Goal: Book appointment/travel/reservation

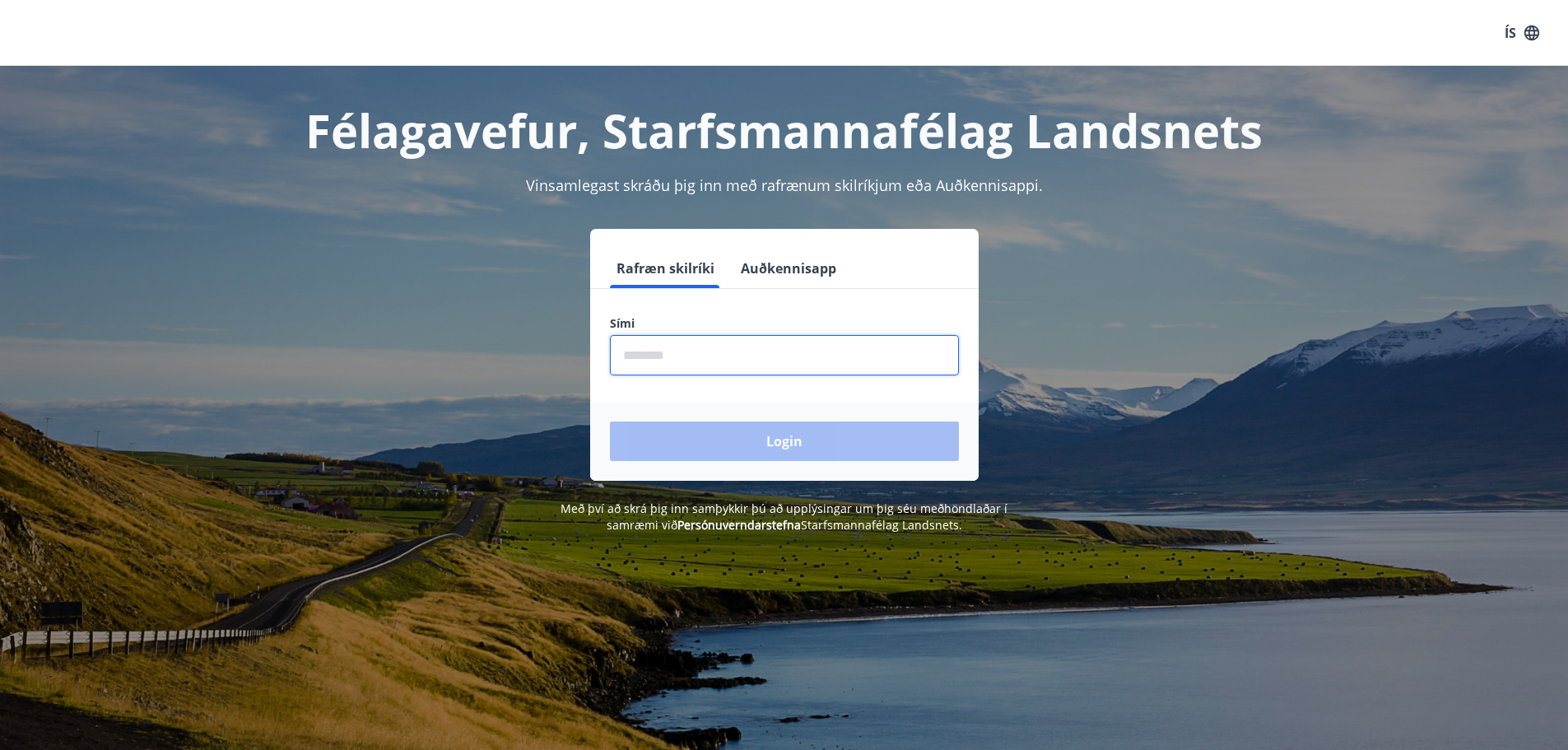
click at [690, 360] on input "phone" at bounding box center [784, 355] width 349 height 40
type input "********"
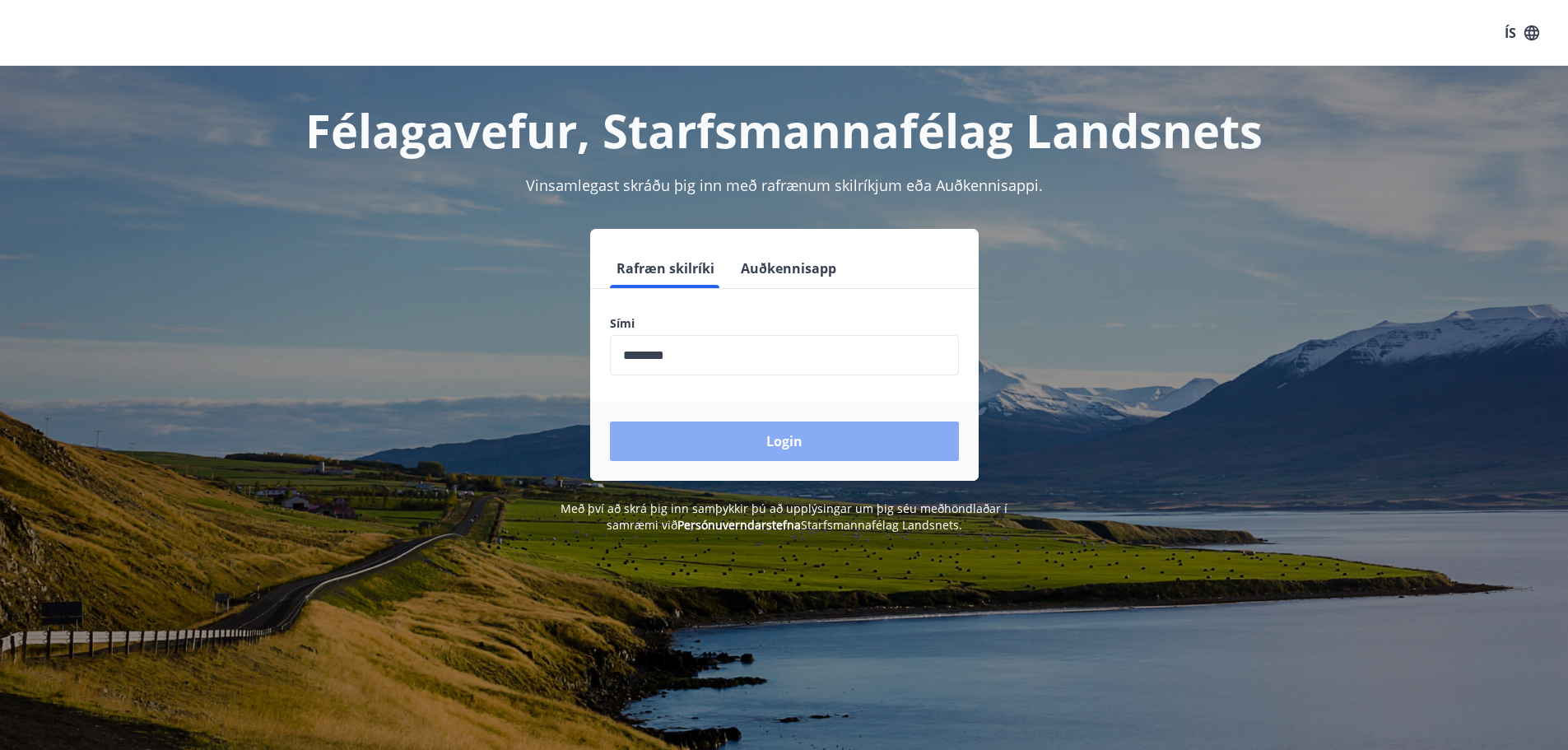
click at [708, 441] on button "Login" at bounding box center [784, 441] width 349 height 39
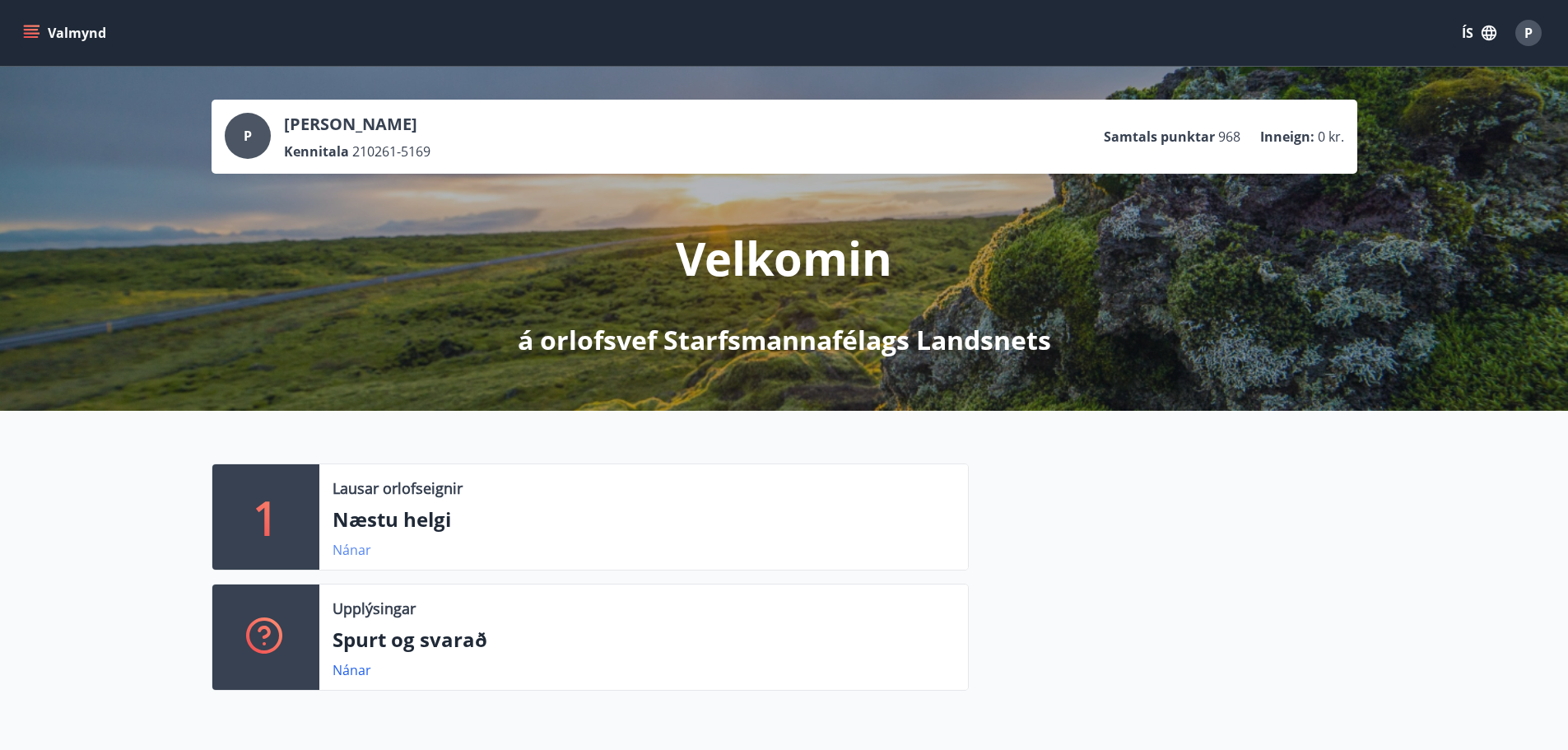
click at [357, 546] on link "Nánar" at bounding box center [351, 549] width 38 height 18
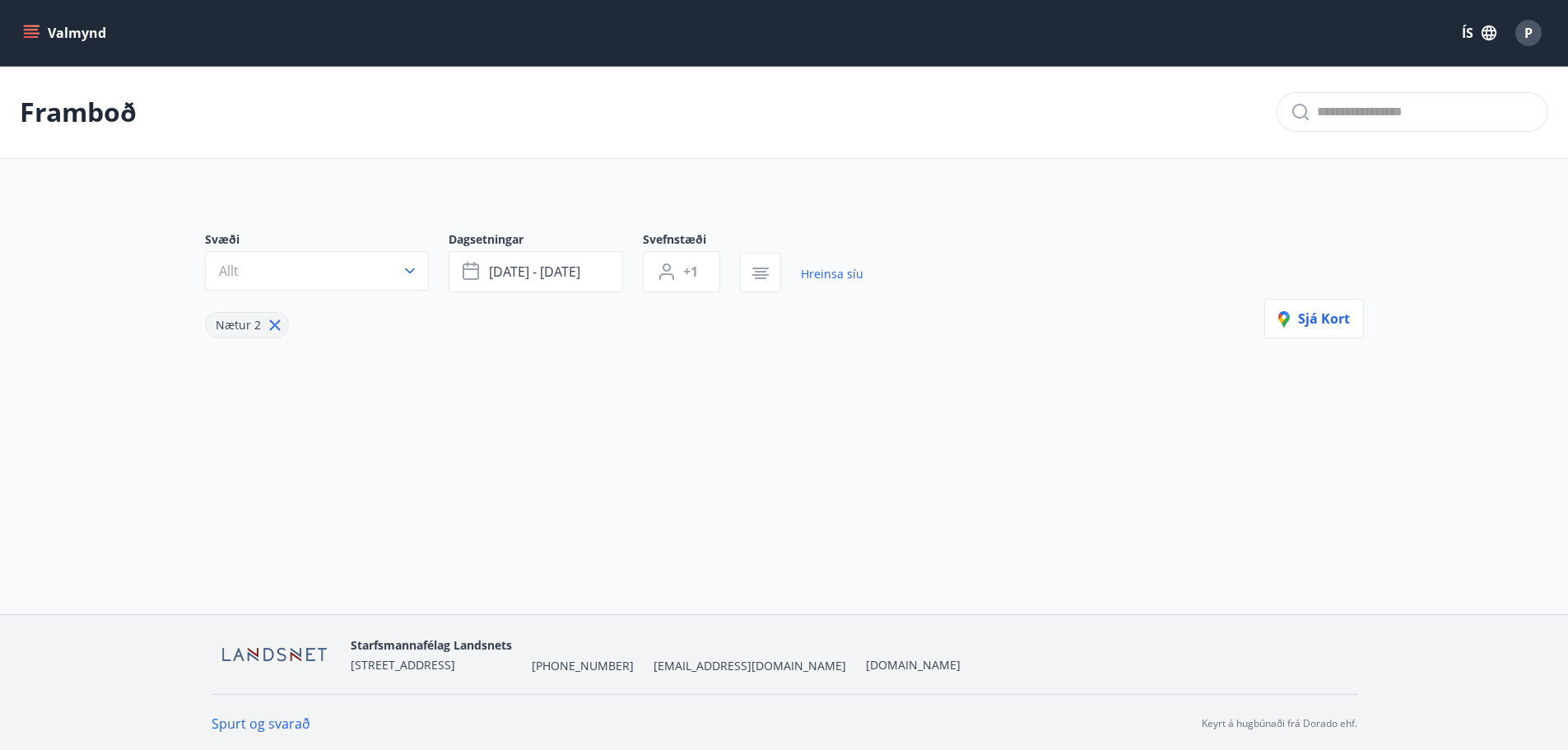
type input "*"
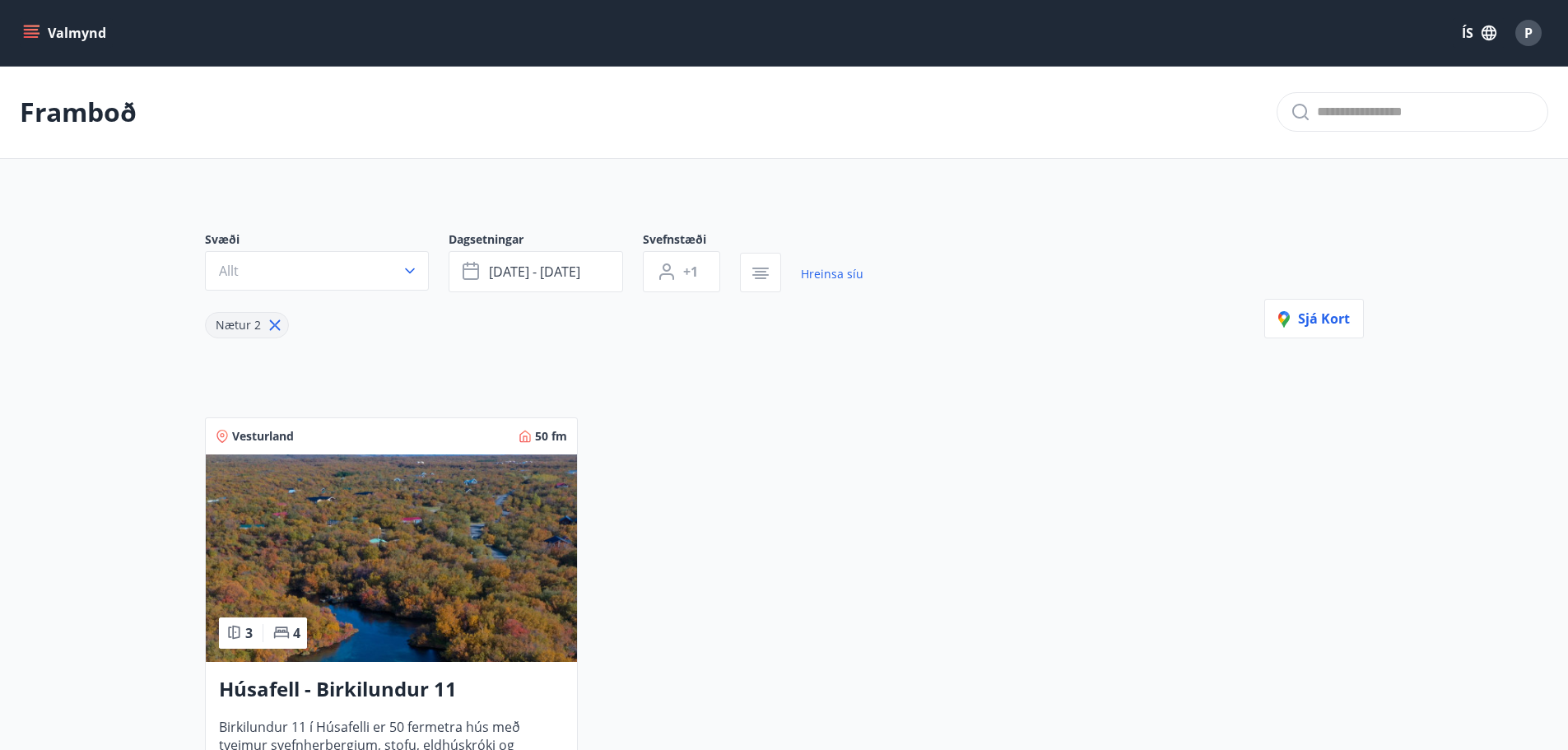
click at [29, 33] on icon "menu" at bounding box center [33, 33] width 18 height 2
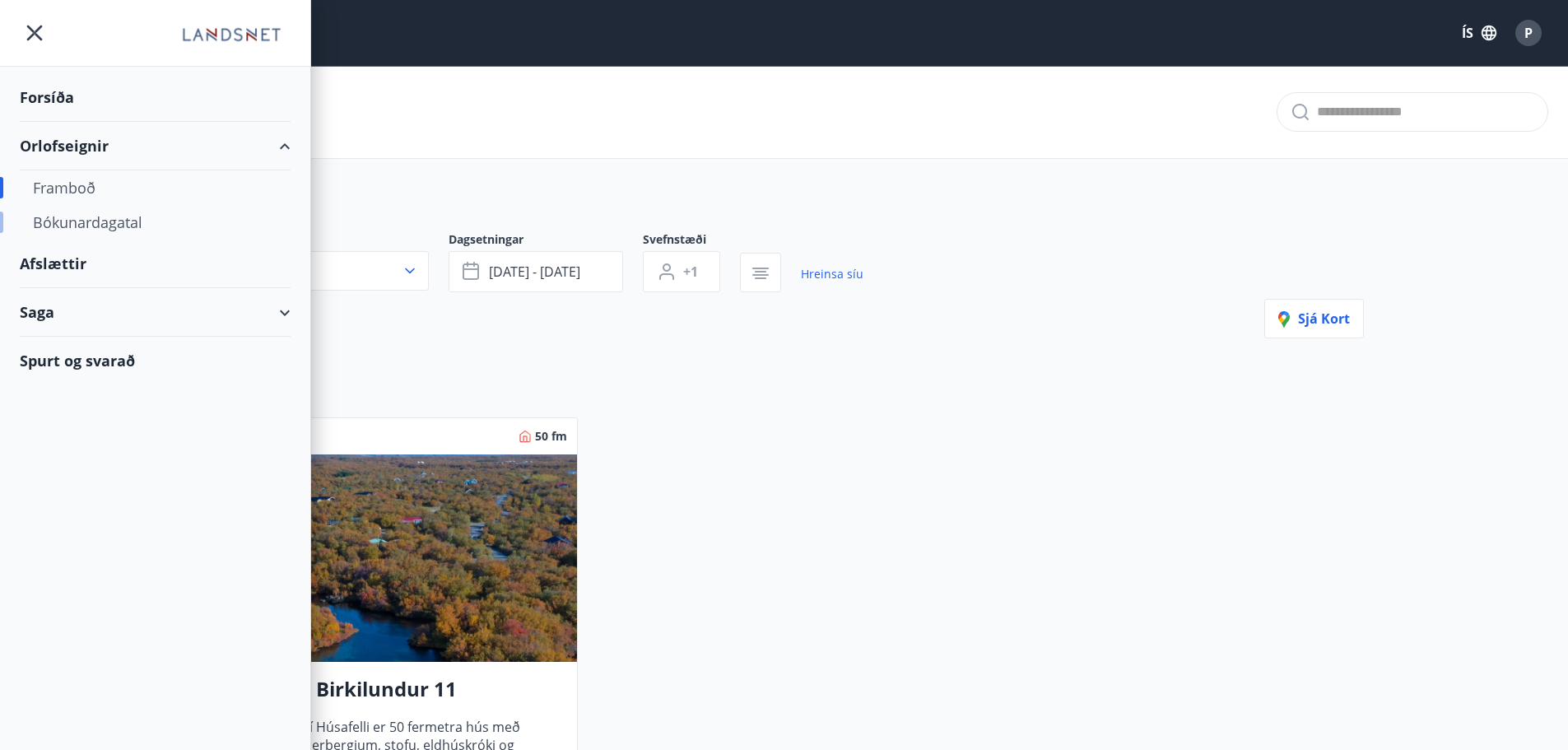
click at [77, 228] on div "Bókunardagatal" at bounding box center [155, 221] width 245 height 35
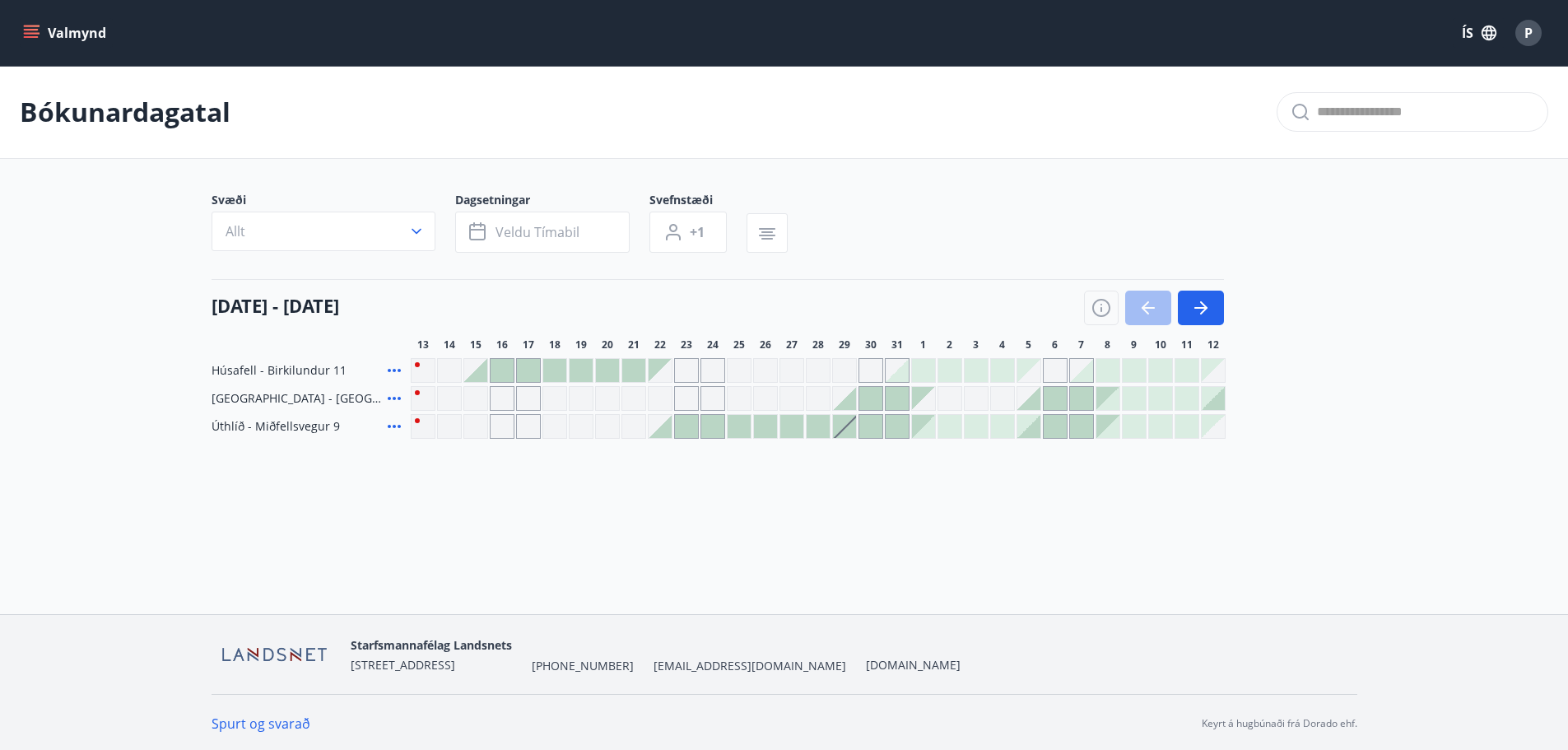
click at [847, 403] on div at bounding box center [844, 398] width 23 height 23
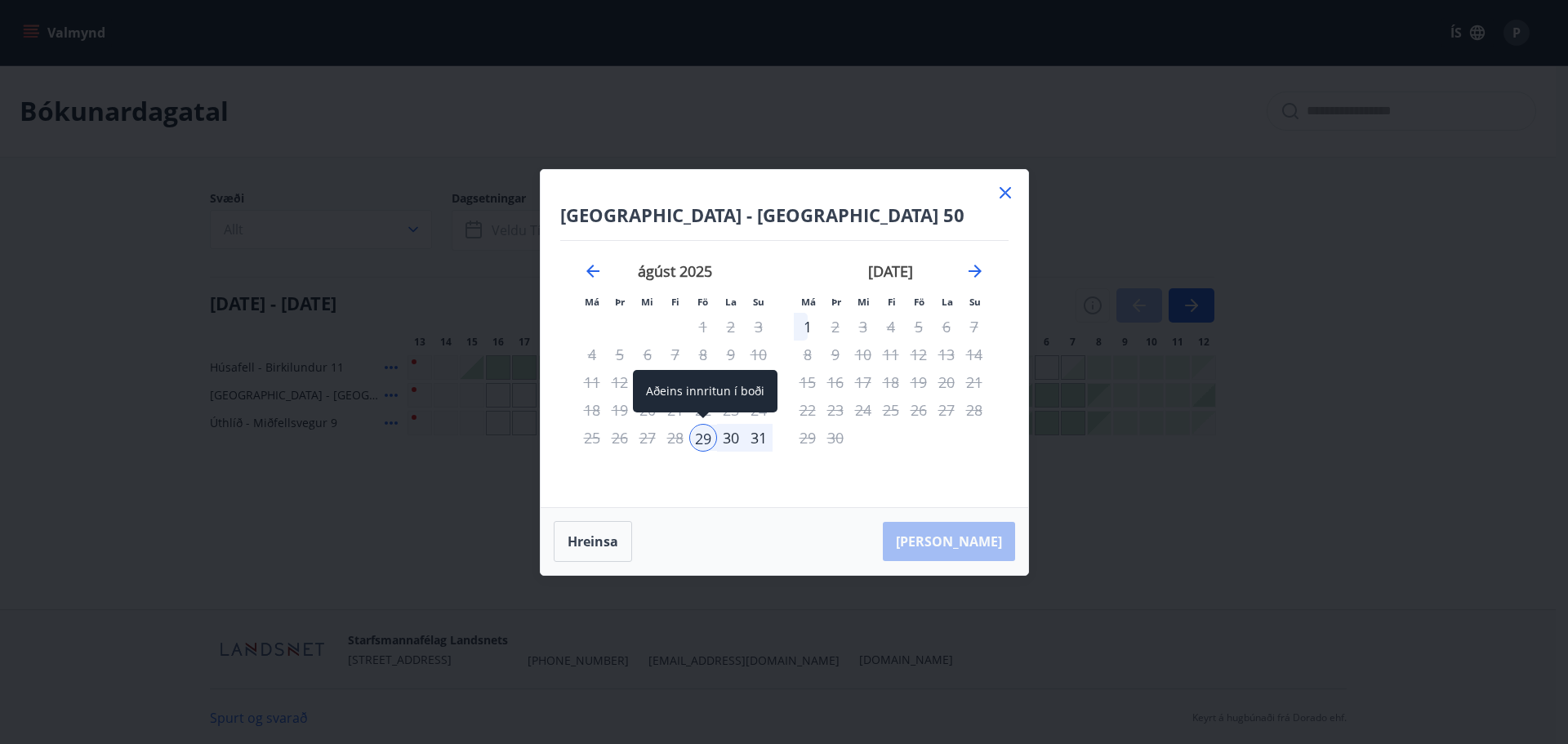
click at [702, 440] on div "29" at bounding box center [703, 437] width 28 height 28
click at [761, 436] on div "31" at bounding box center [759, 437] width 28 height 28
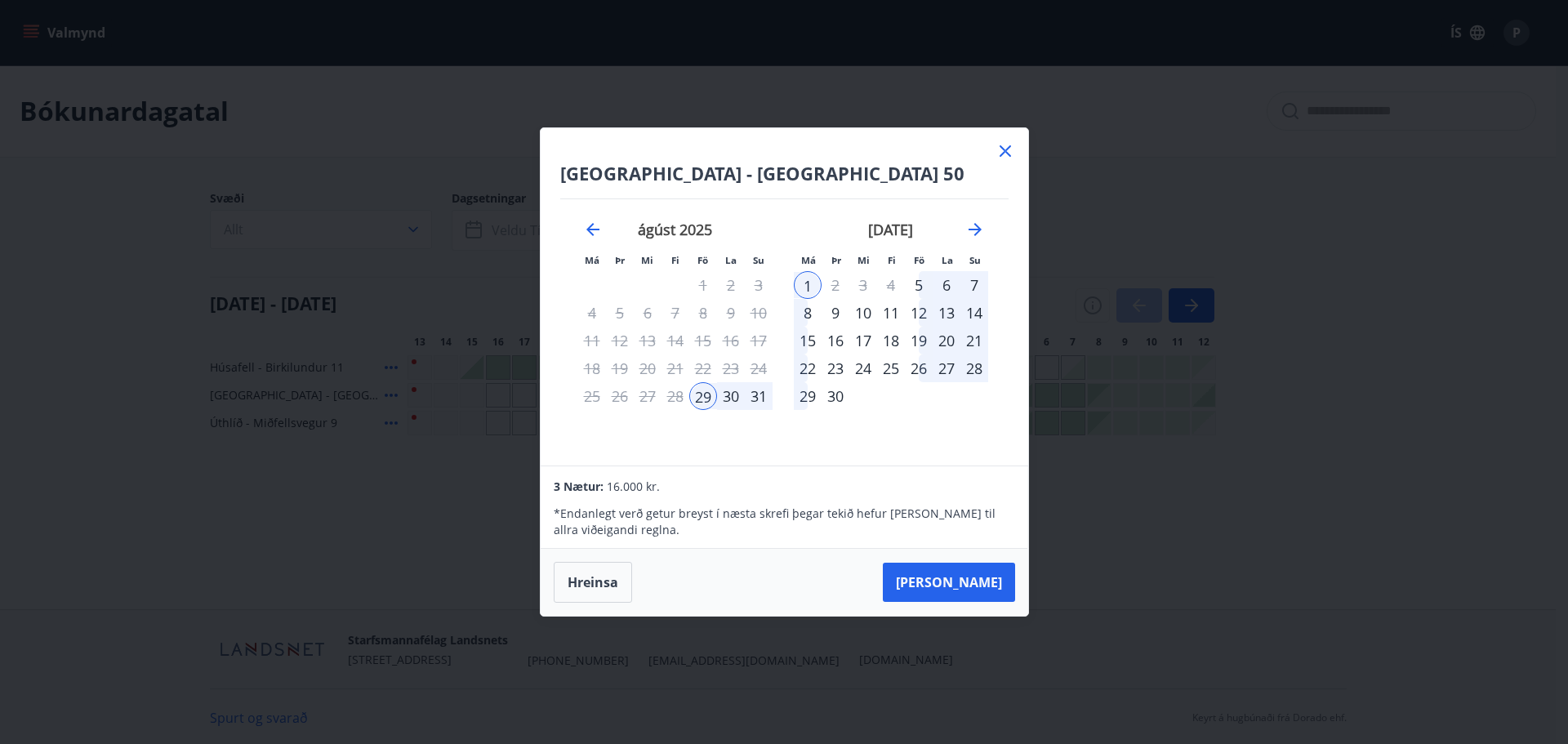
click at [758, 395] on div "31" at bounding box center [759, 396] width 28 height 28
click at [757, 390] on div "31" at bounding box center [759, 396] width 28 height 28
click at [962, 582] on button "[PERSON_NAME]" at bounding box center [949, 582] width 133 height 39
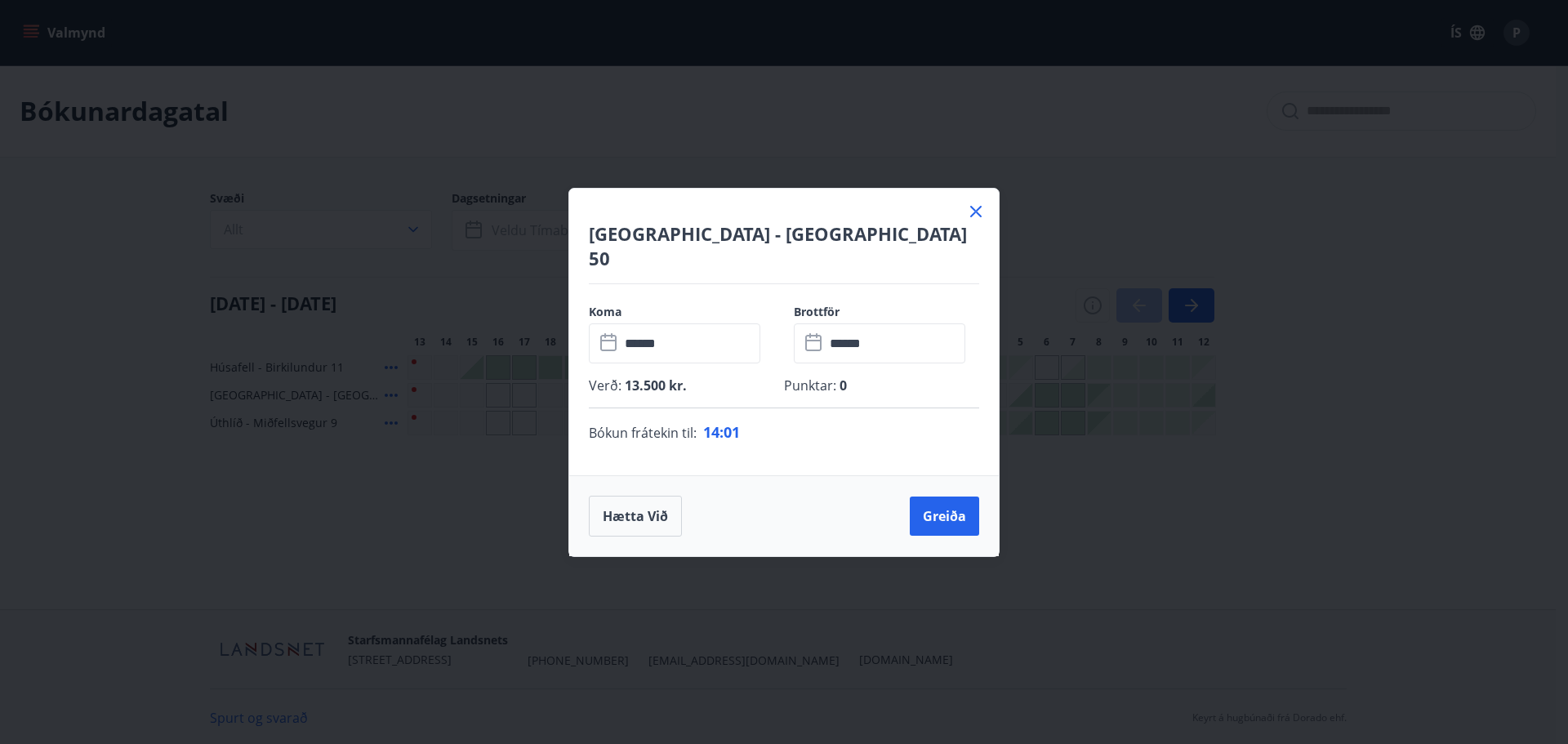
click at [845, 333] on input "******" at bounding box center [895, 343] width 141 height 40
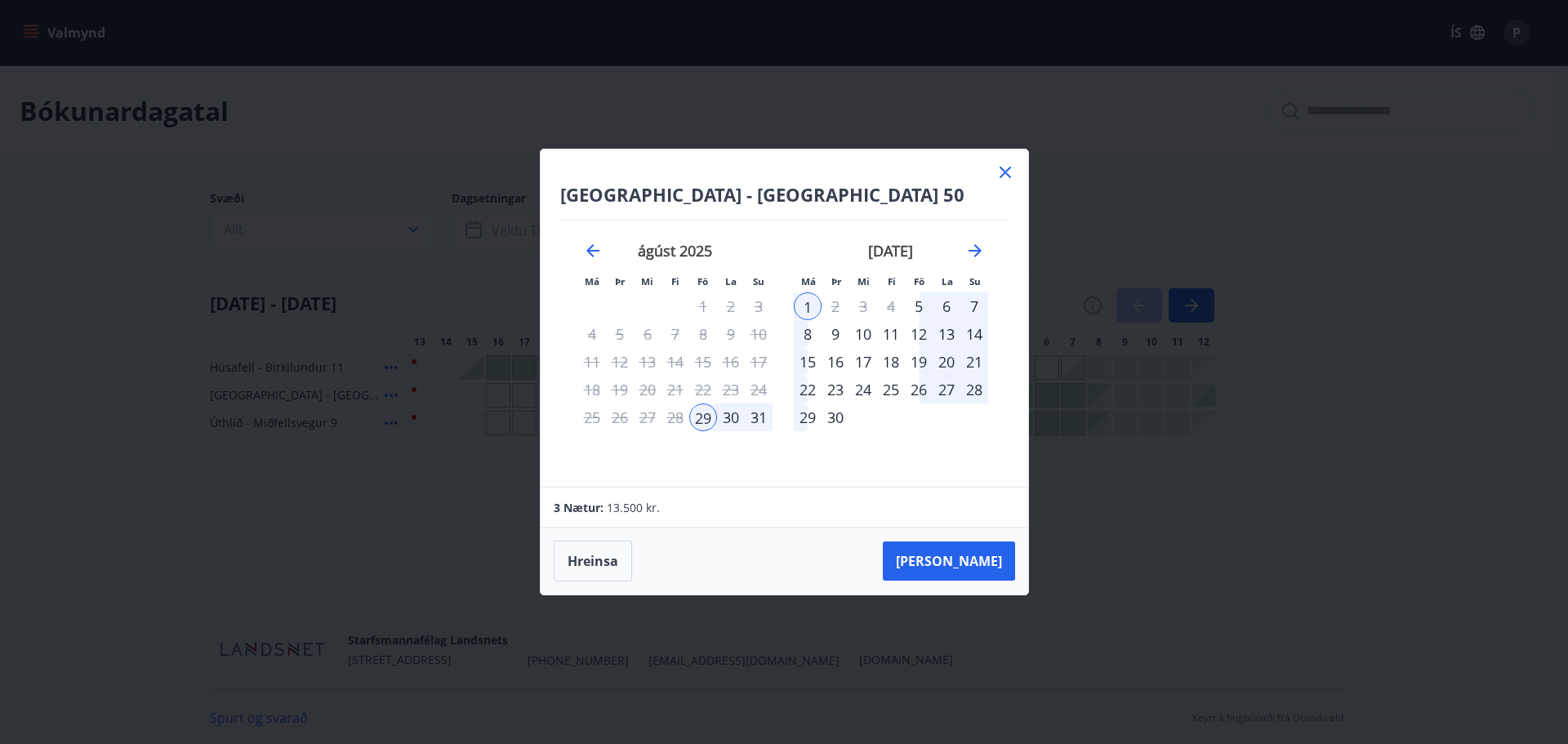
click at [752, 416] on div "31" at bounding box center [759, 417] width 28 height 28
click at [980, 552] on button "[PERSON_NAME]" at bounding box center [949, 561] width 133 height 39
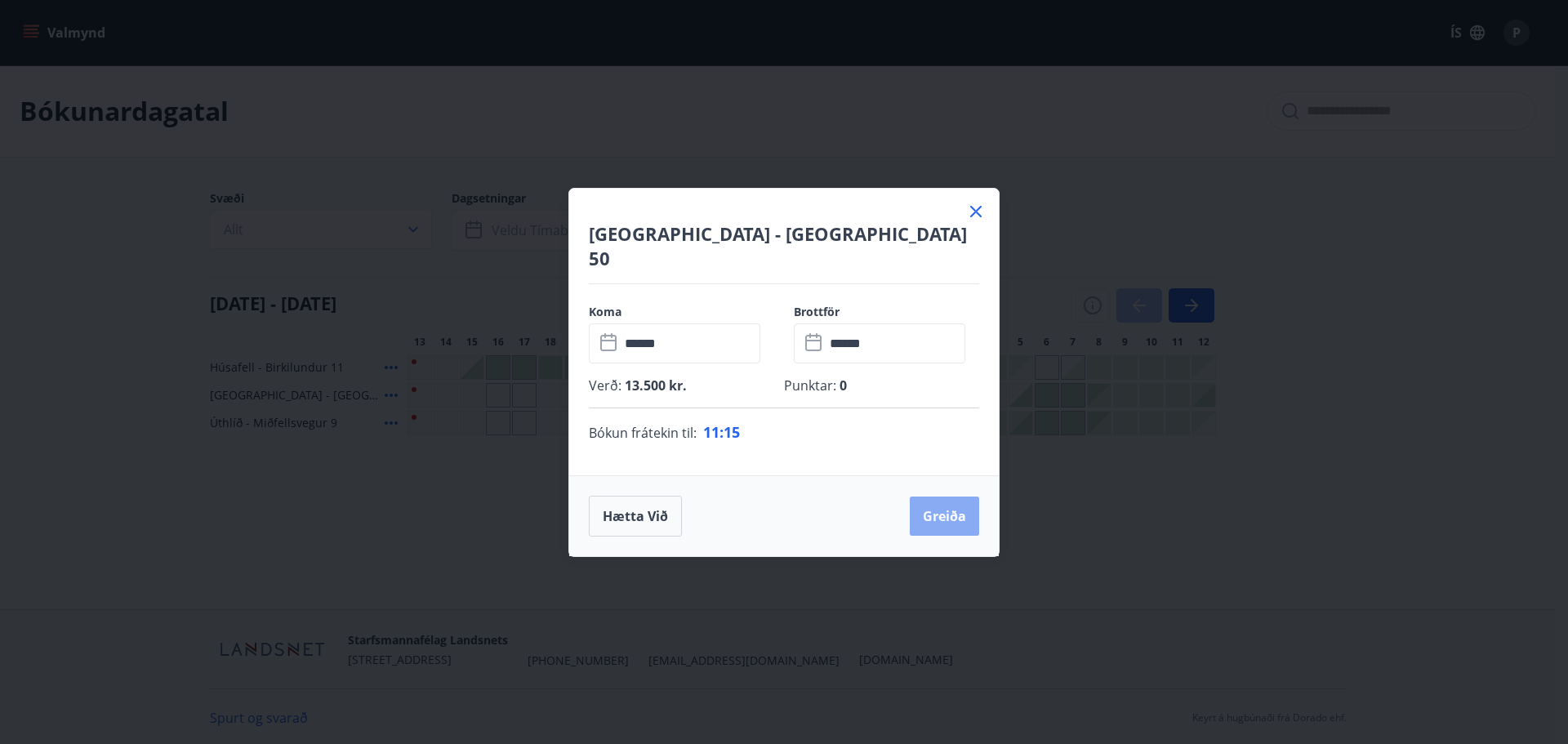
click at [934, 506] on button "Greiða" at bounding box center [944, 516] width 70 height 39
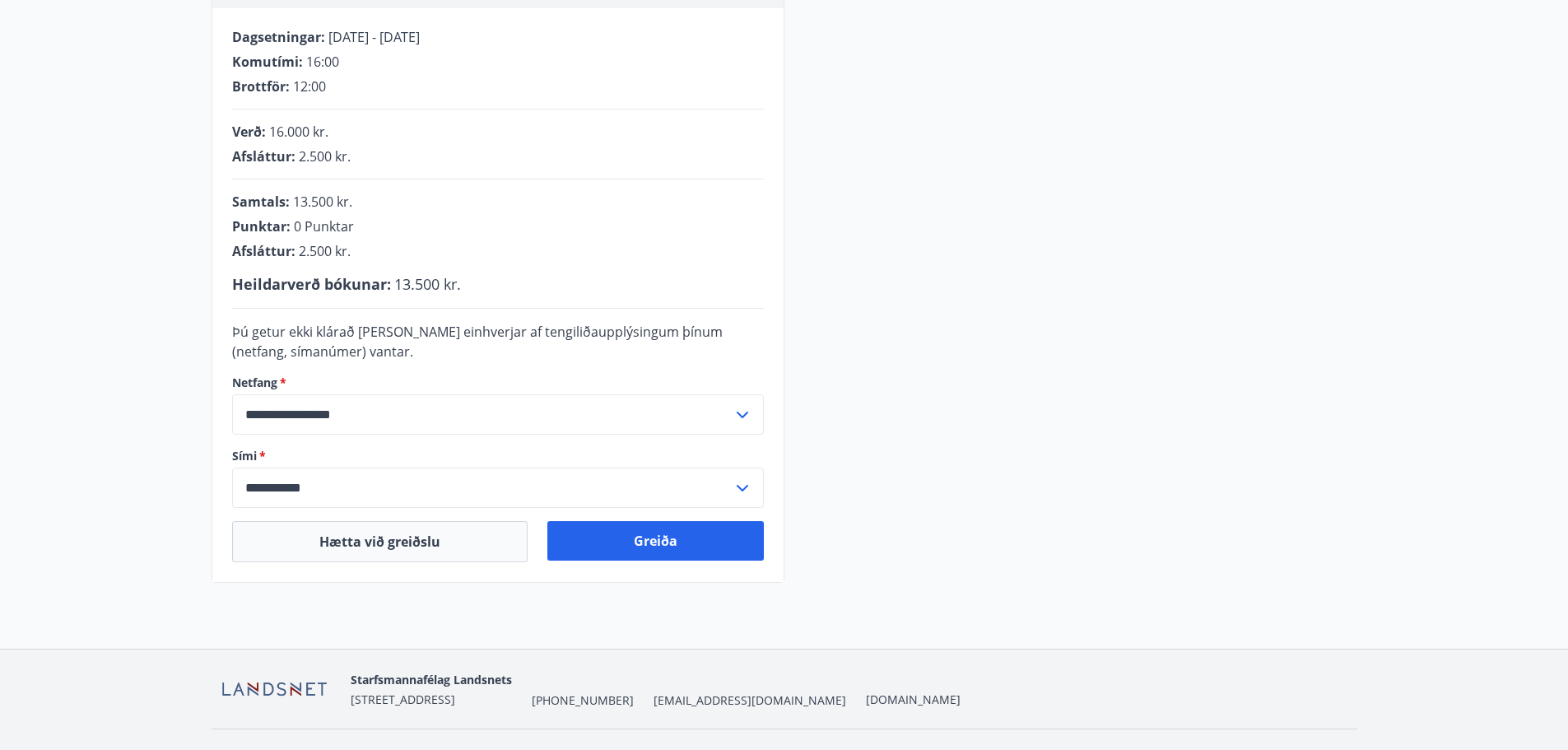
scroll to position [330, 0]
click at [682, 536] on button "Greiða" at bounding box center [656, 538] width 217 height 39
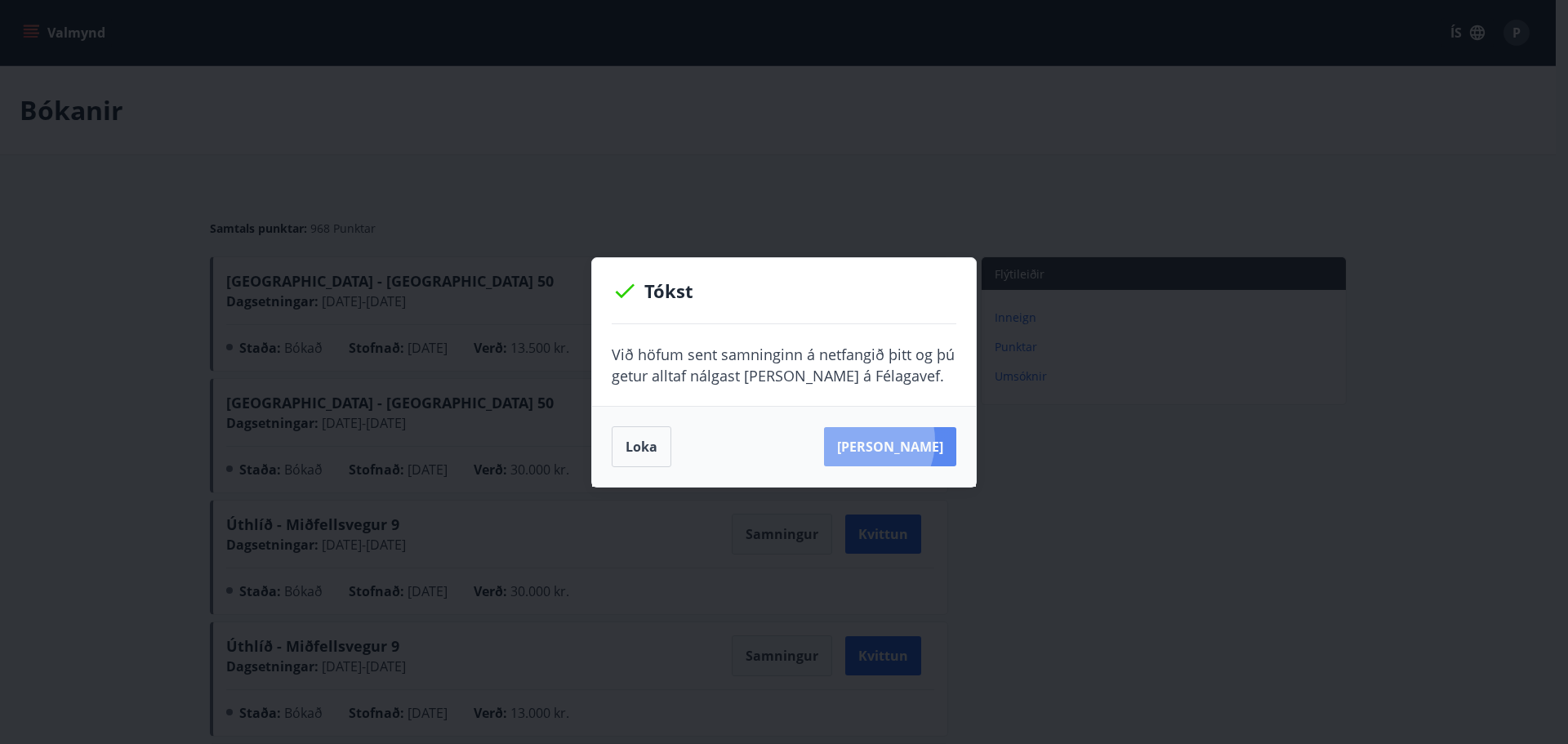
click at [884, 440] on button "[PERSON_NAME]" at bounding box center [890, 447] width 133 height 39
click at [630, 445] on button "Loka" at bounding box center [641, 447] width 59 height 41
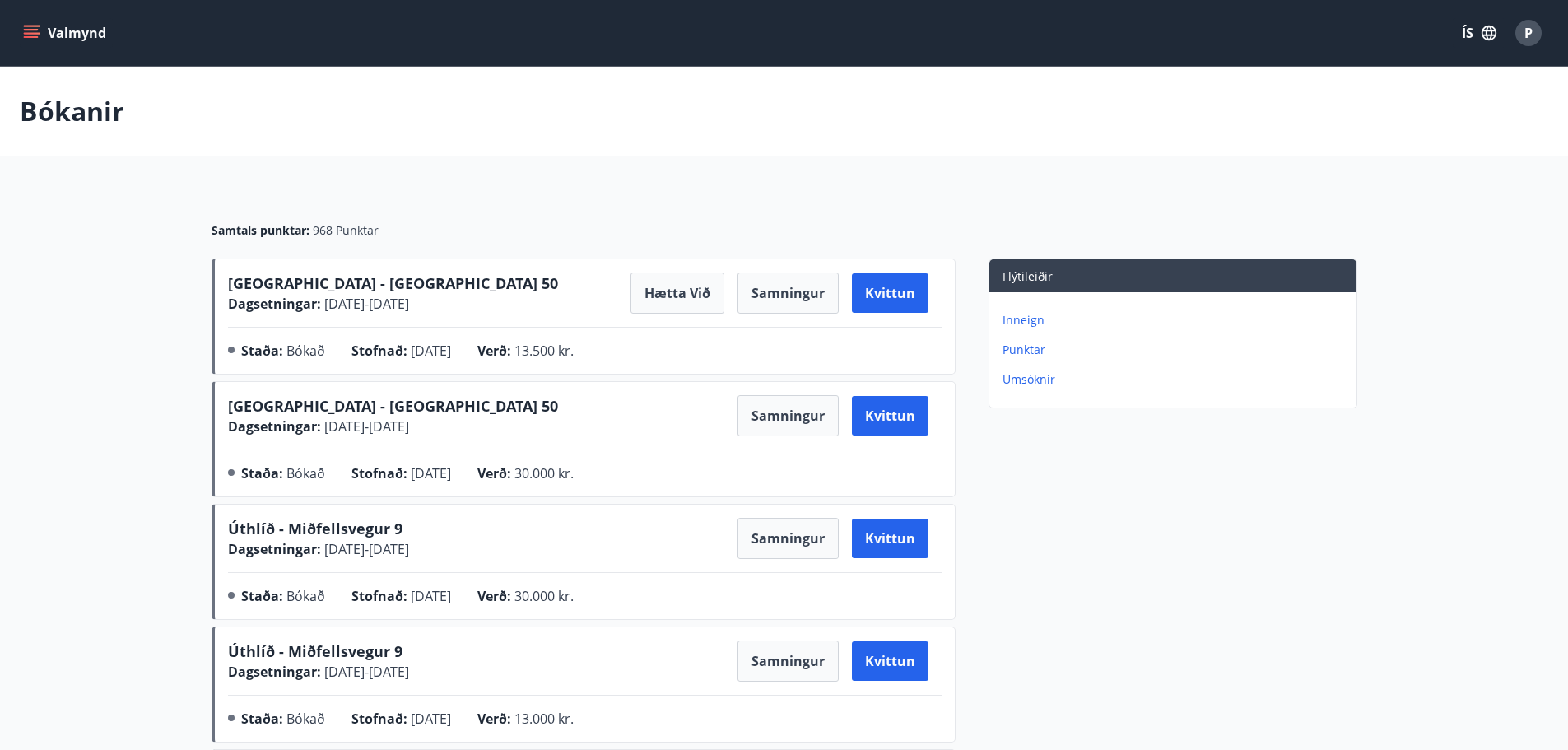
click at [24, 28] on icon "menu" at bounding box center [32, 33] width 17 height 17
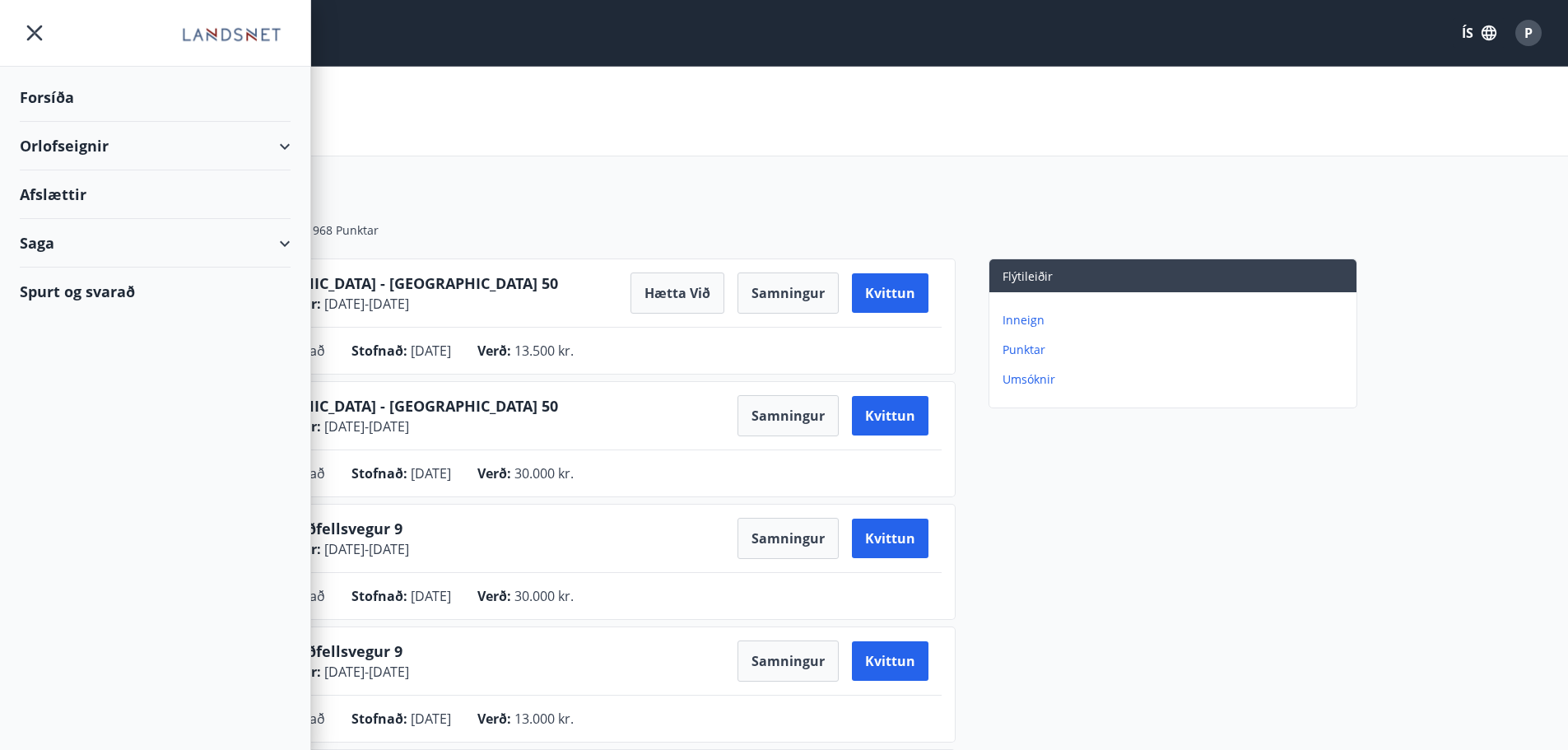
click at [32, 146] on div "Orlofseignir" at bounding box center [155, 146] width 271 height 49
click at [64, 225] on div "Bókunardagatal" at bounding box center [155, 221] width 245 height 35
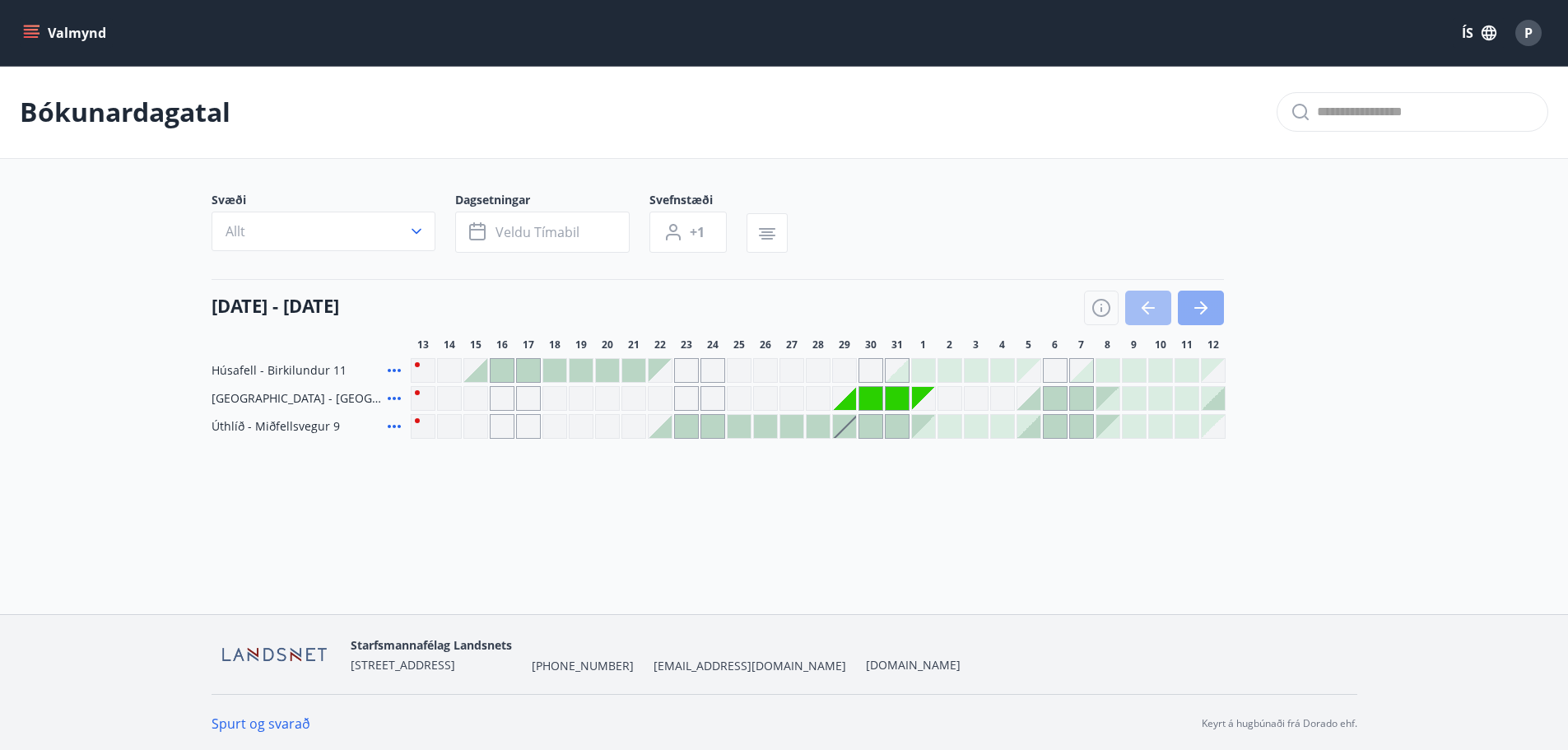
click at [1208, 297] on button "button" at bounding box center [1200, 307] width 46 height 35
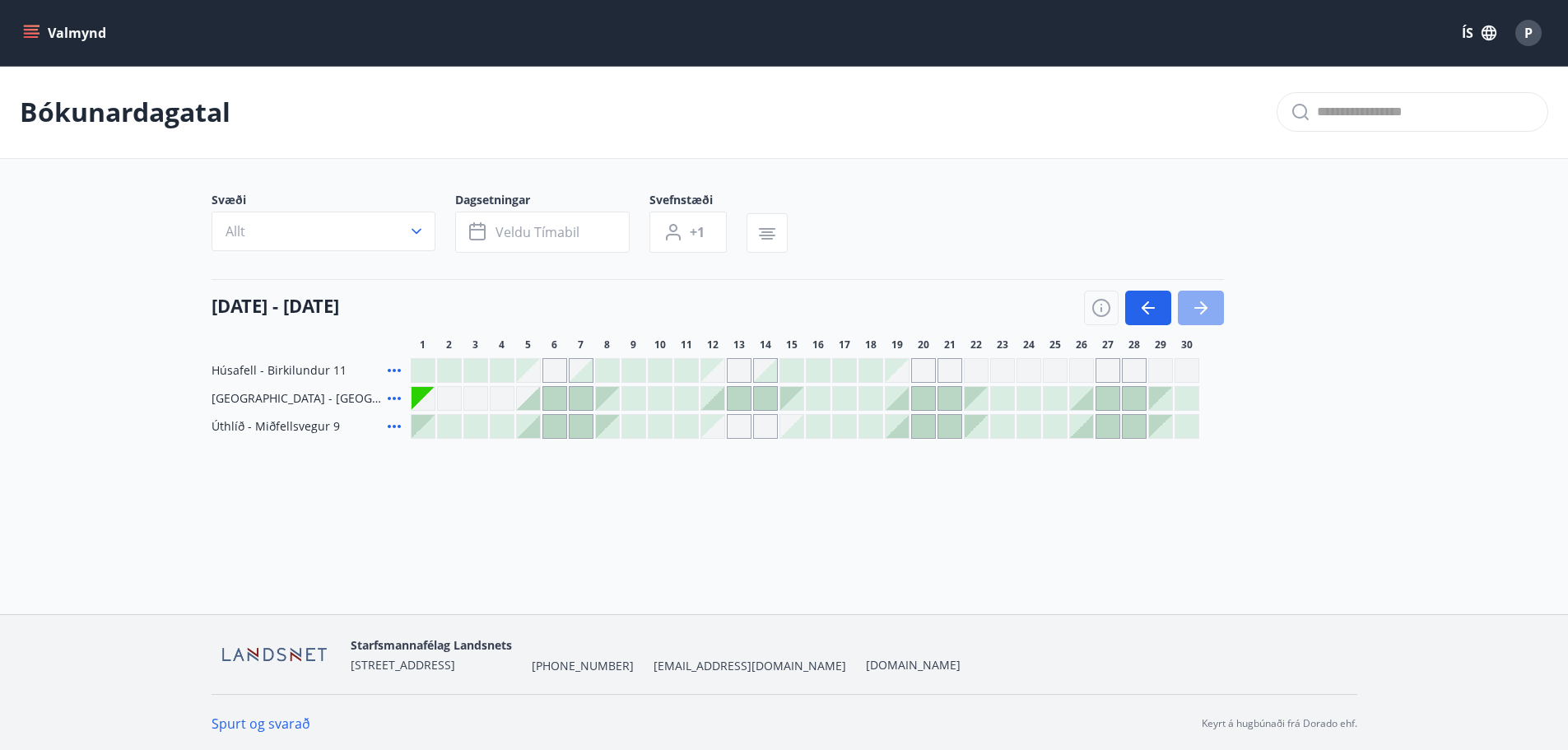
click at [1200, 300] on icon "button" at bounding box center [1200, 307] width 20 height 20
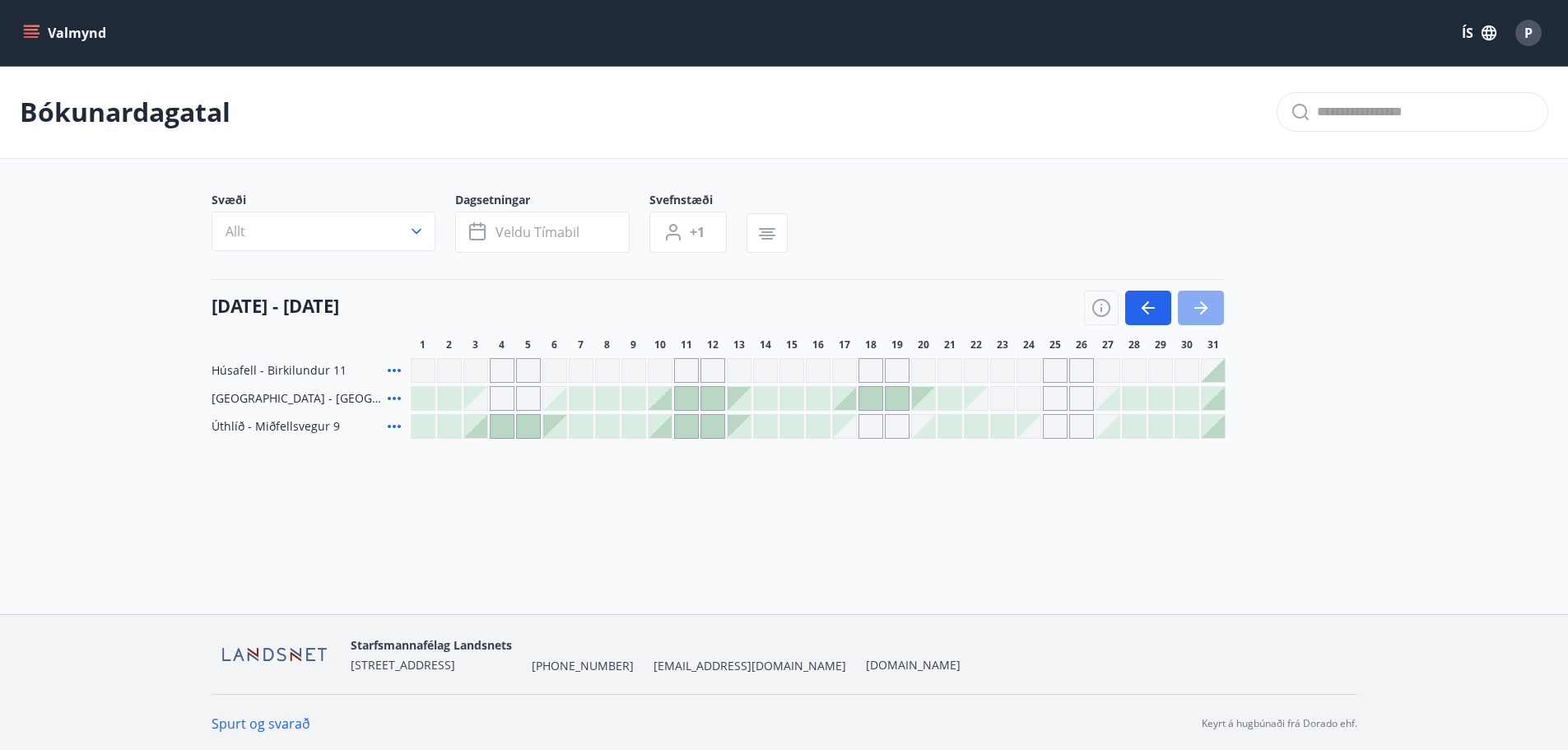
click at [1200, 300] on icon "button" at bounding box center [1200, 307] width 20 height 20
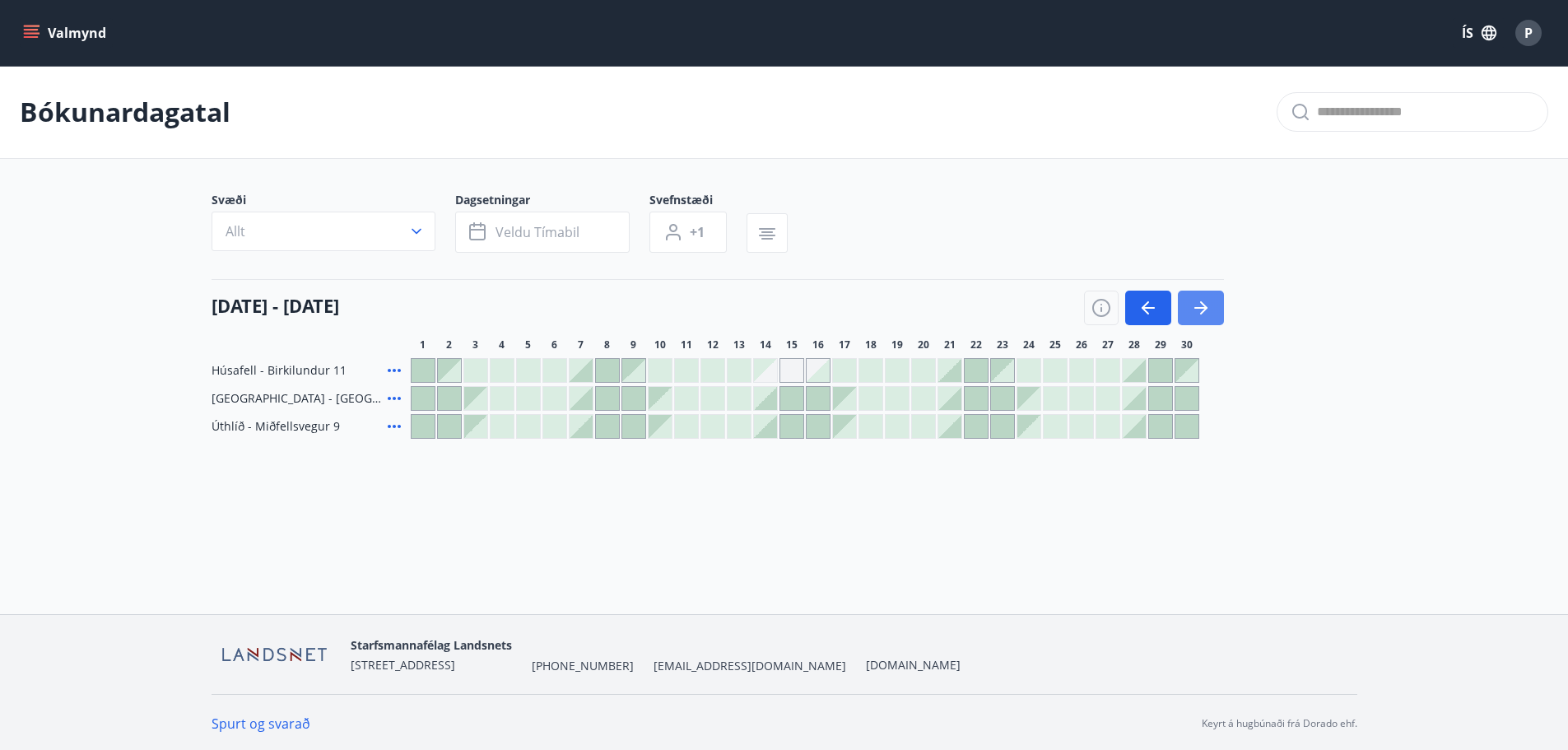
click at [1201, 306] on icon "button" at bounding box center [1200, 307] width 20 height 20
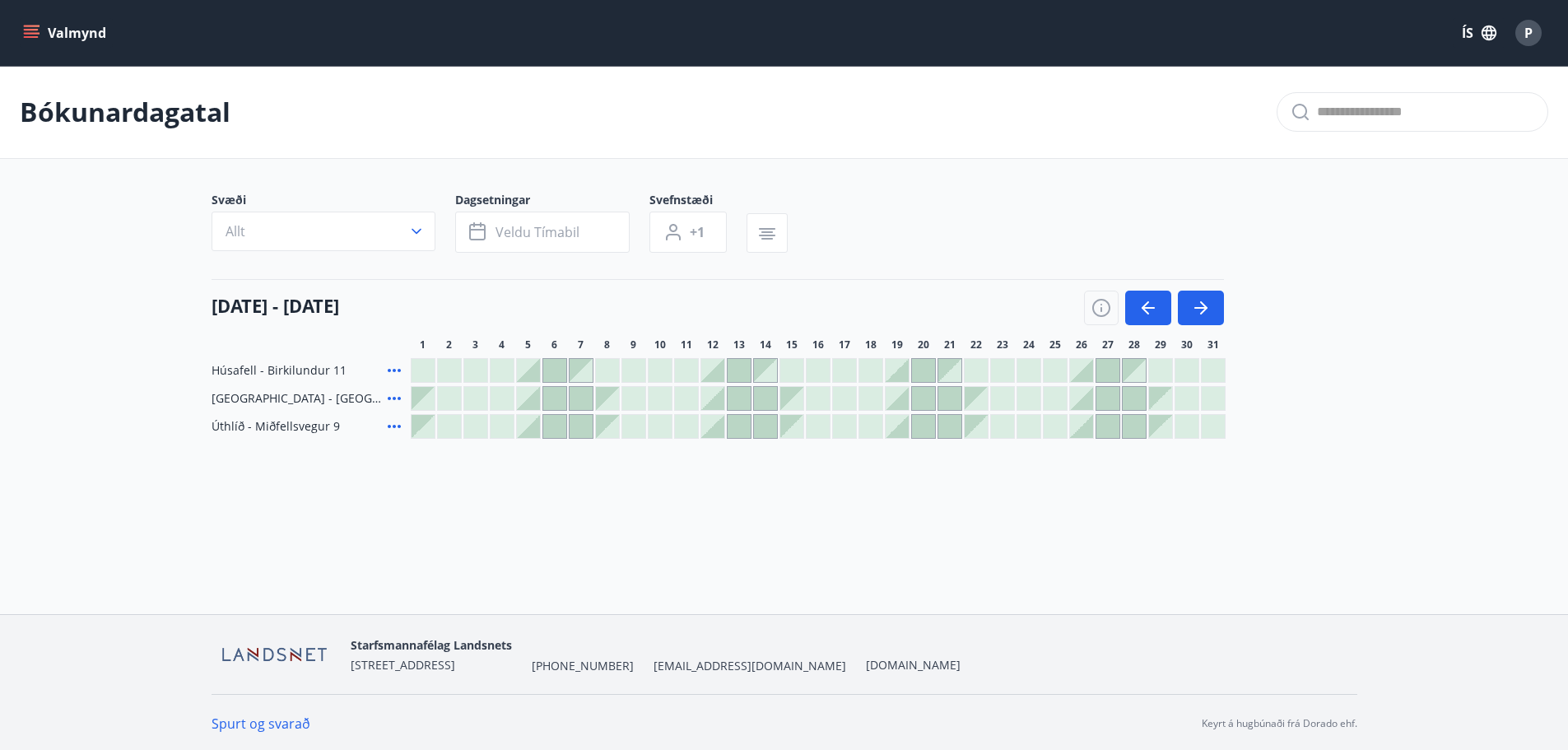
click at [898, 431] on div at bounding box center [897, 426] width 23 height 23
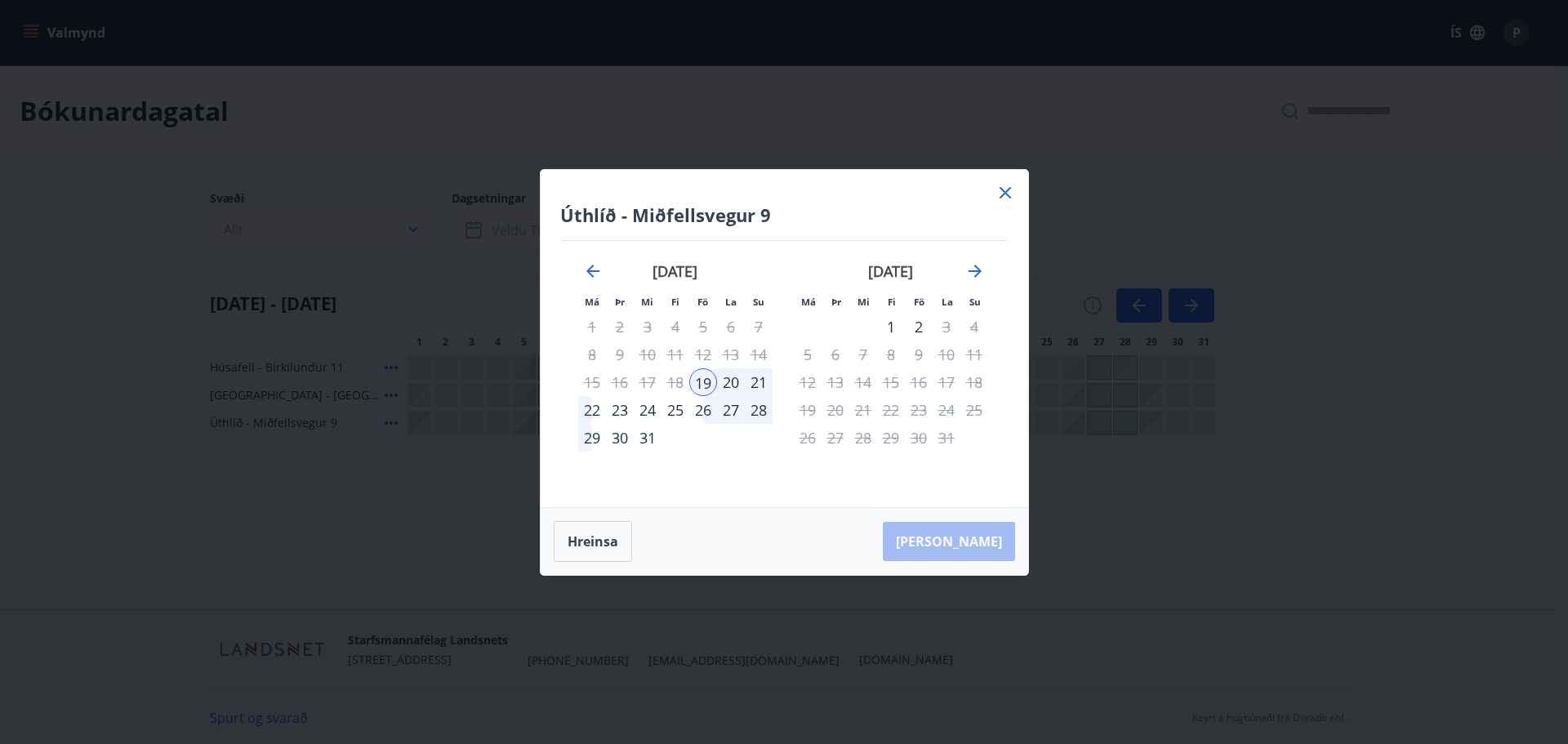
click at [586, 437] on div "29" at bounding box center [592, 437] width 28 height 28
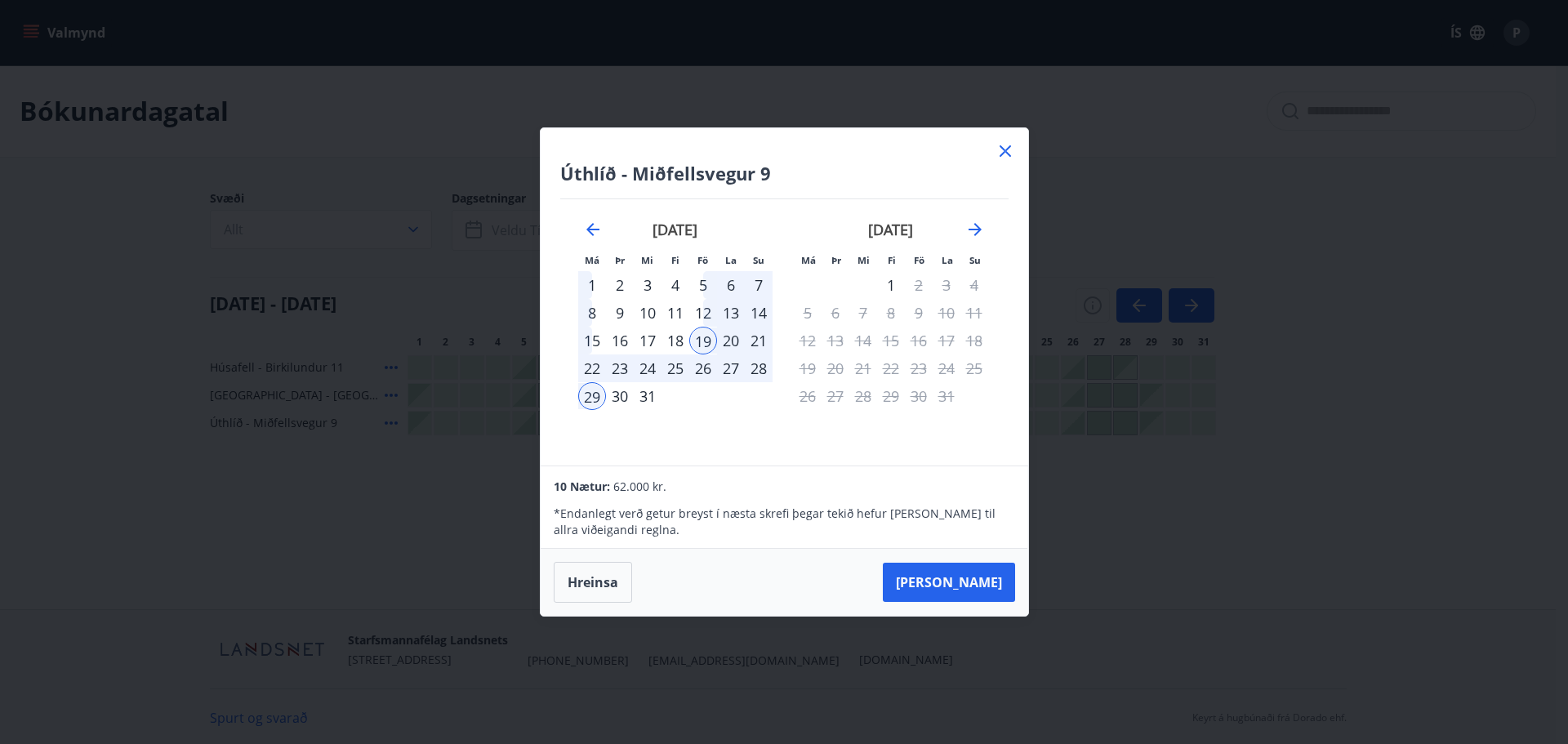
click at [1005, 148] on icon at bounding box center [1005, 150] width 19 height 19
